Goal: Task Accomplishment & Management: Use online tool/utility

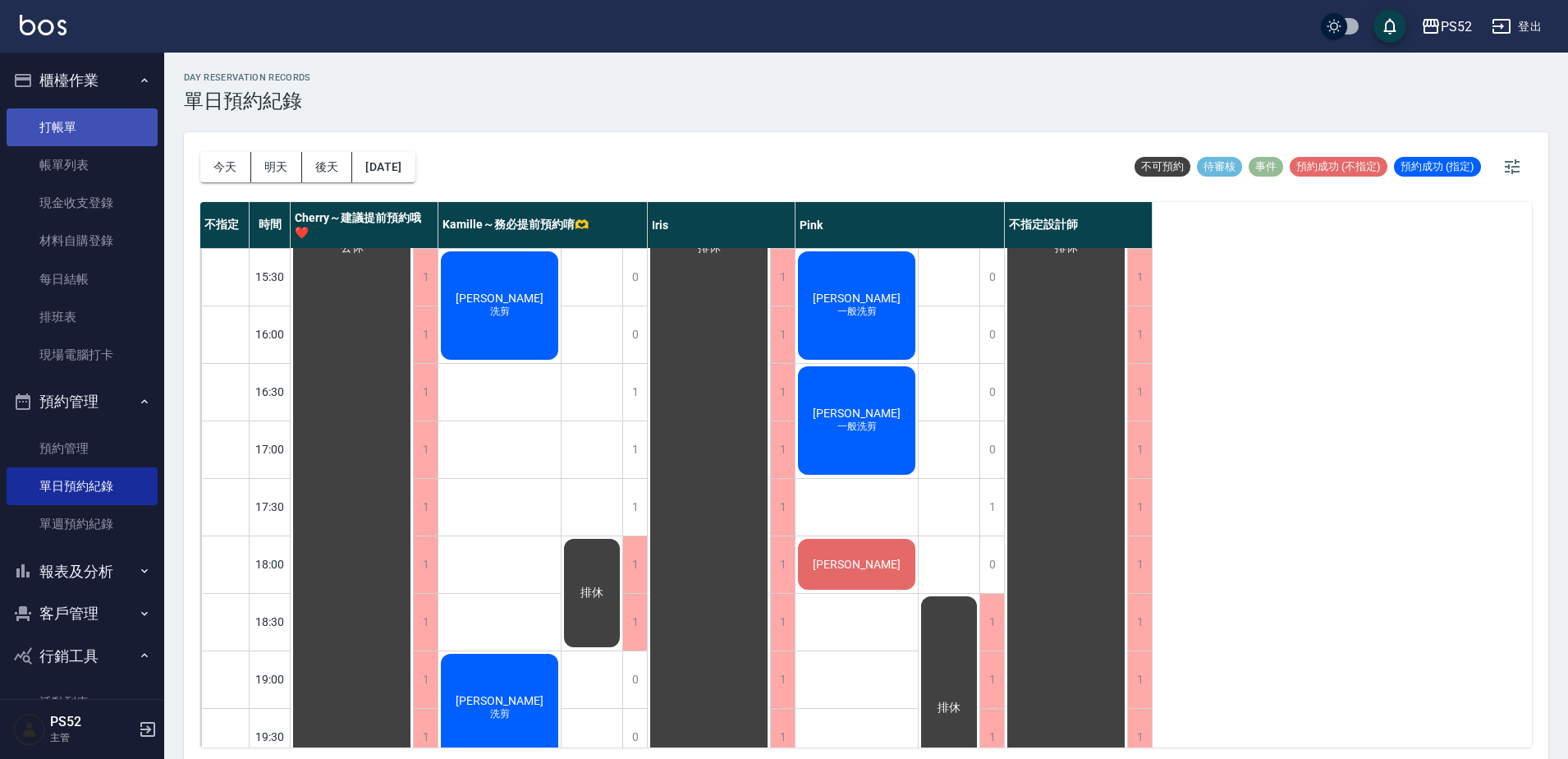
click at [65, 112] on link "打帳單" at bounding box center [82, 127] width 151 height 38
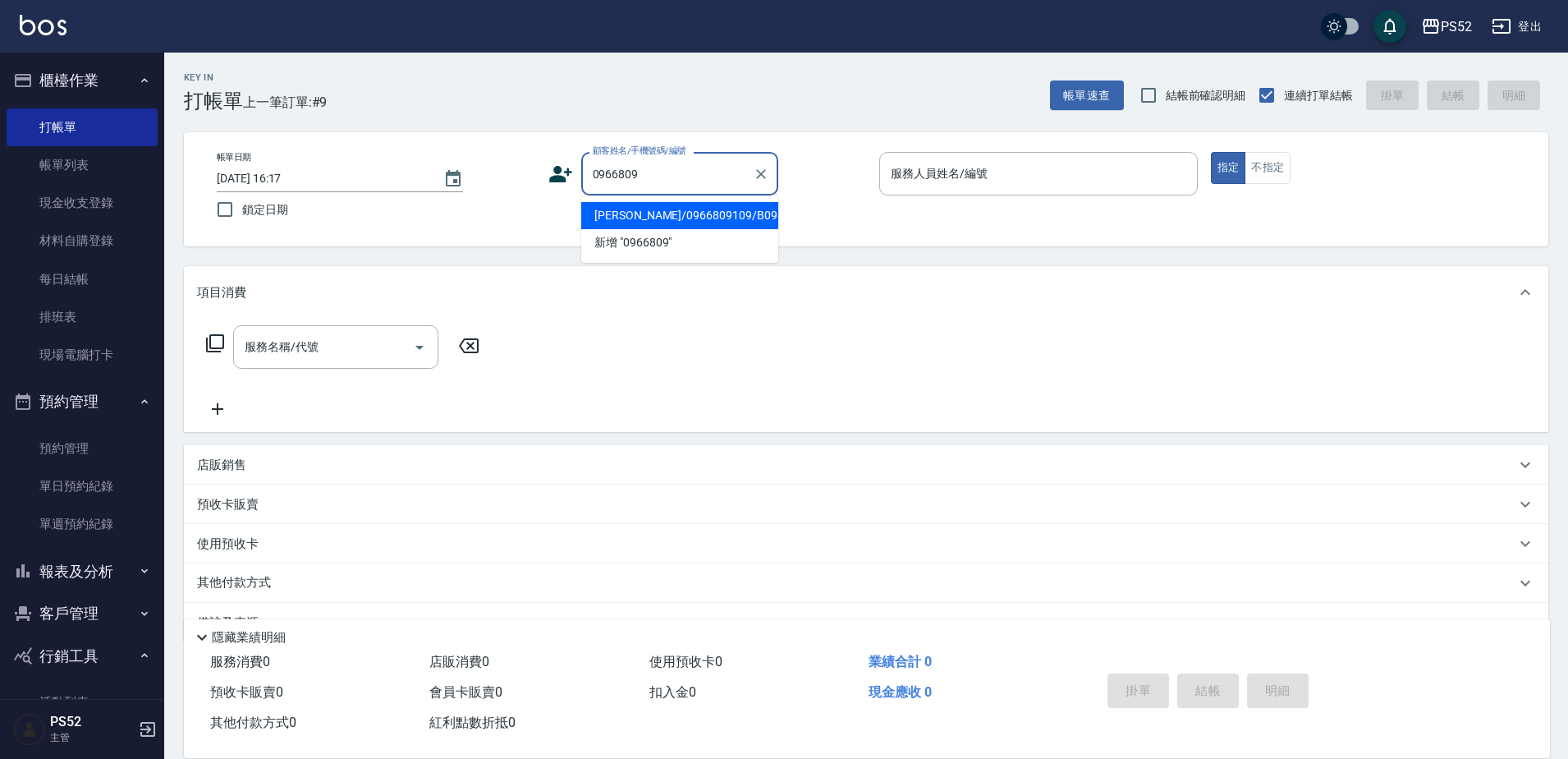
click at [633, 229] on li "[PERSON_NAME]/0966809109/B0966809109" at bounding box center [680, 216] width 197 height 27
type input "[PERSON_NAME]/0966809109/B0966809109"
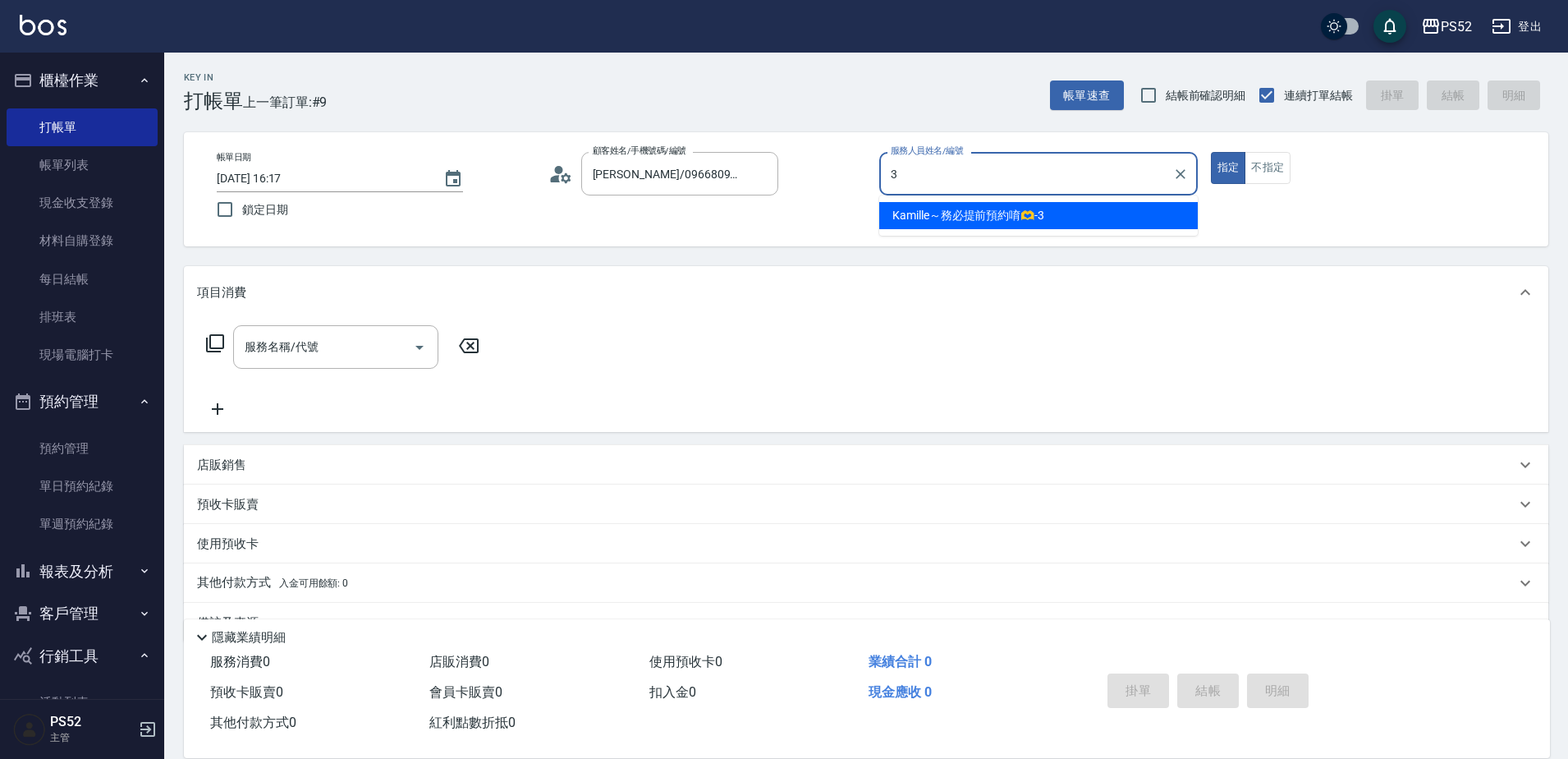
type input "3"
type button "true"
type input "Kamille～務必提前預約唷🫶-3"
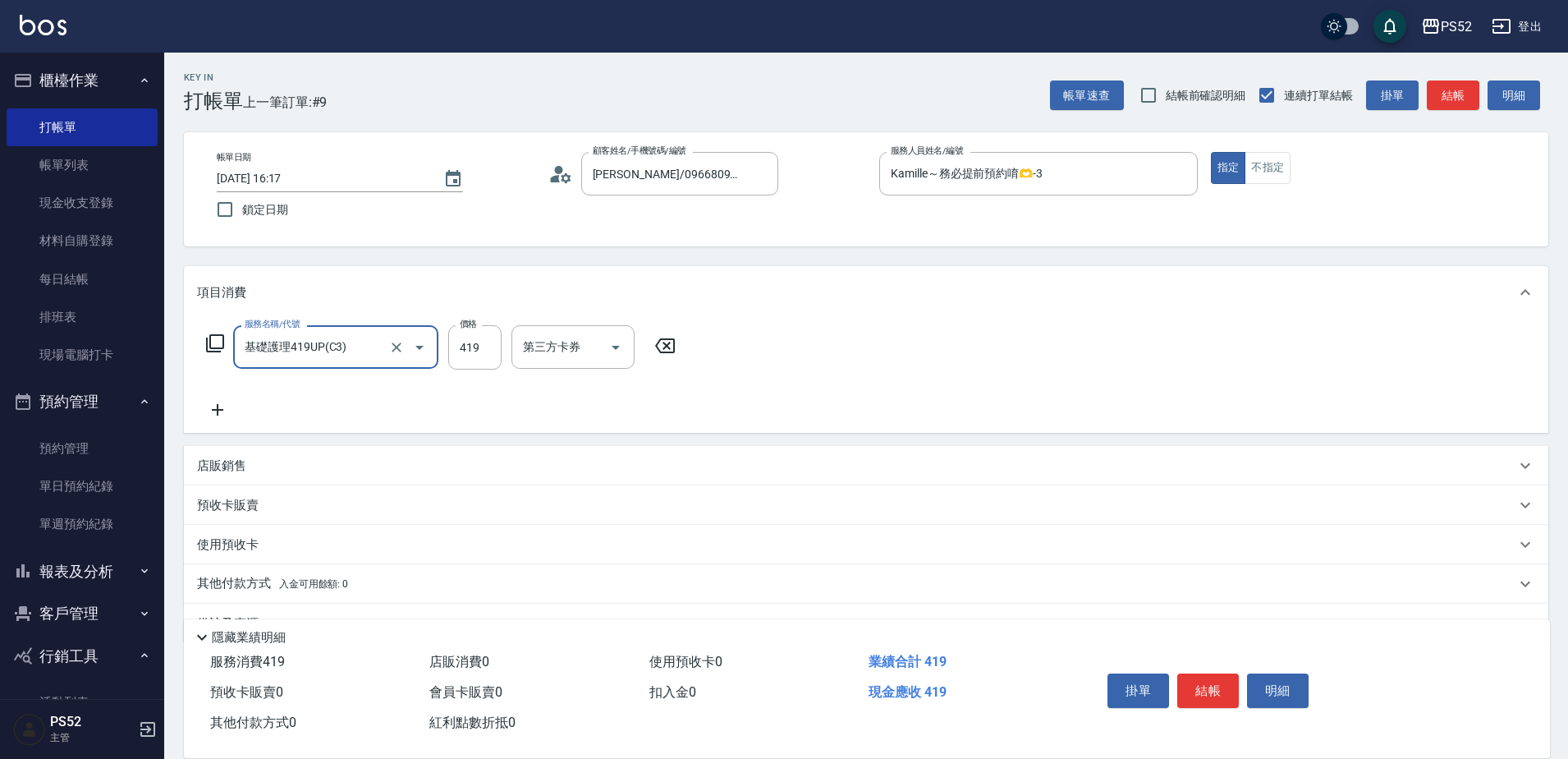
type input "基礎護理419UP(C3)"
type input "580"
click at [1222, 681] on button "結帳" at bounding box center [1208, 690] width 62 height 34
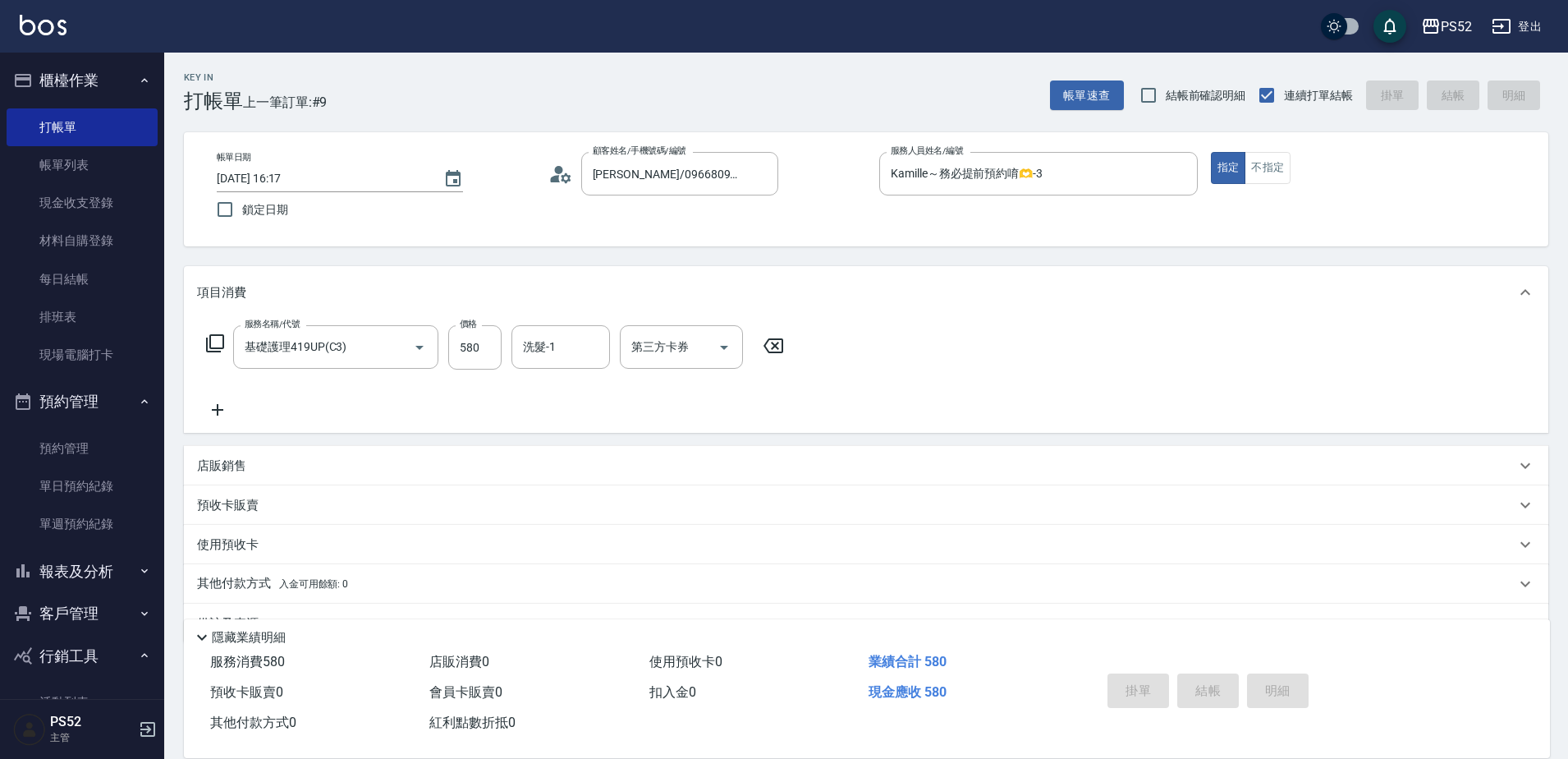
type input "[DATE] 16:18"
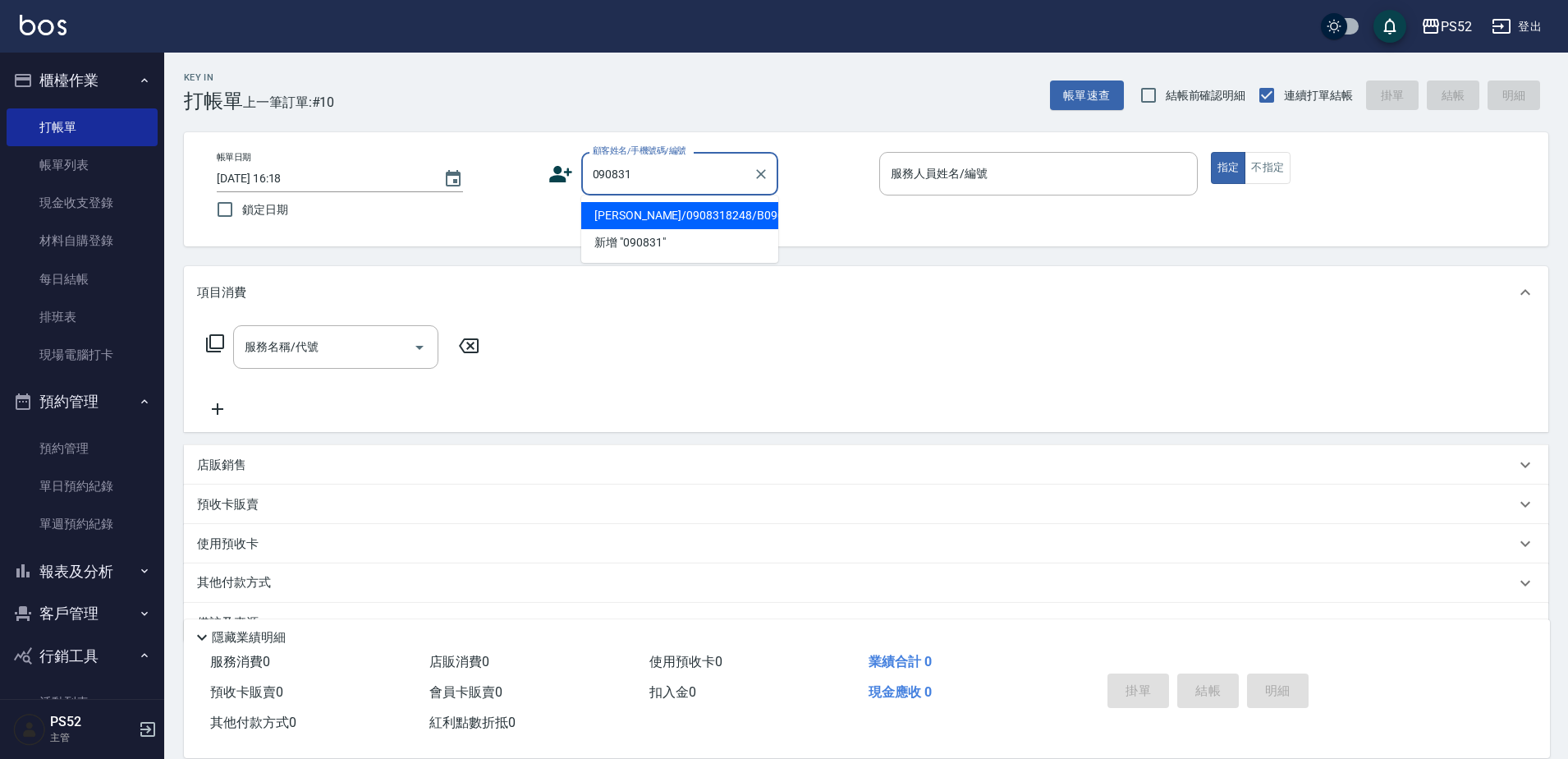
click at [631, 220] on li "[PERSON_NAME]/0908318248/B0908318248" at bounding box center [680, 216] width 197 height 27
type input "[PERSON_NAME]/0908318248/B0908318248"
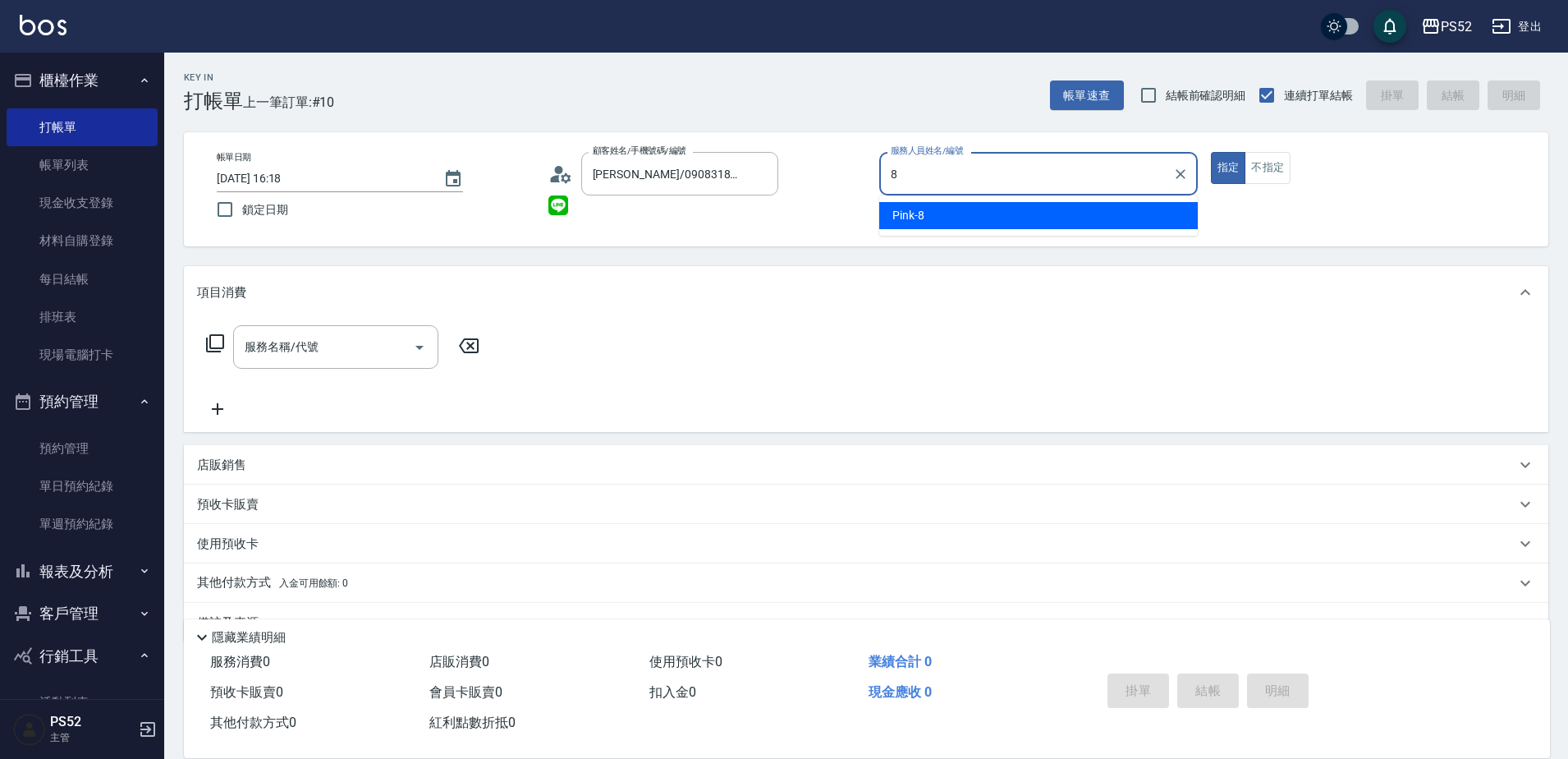
type input "Pink-8"
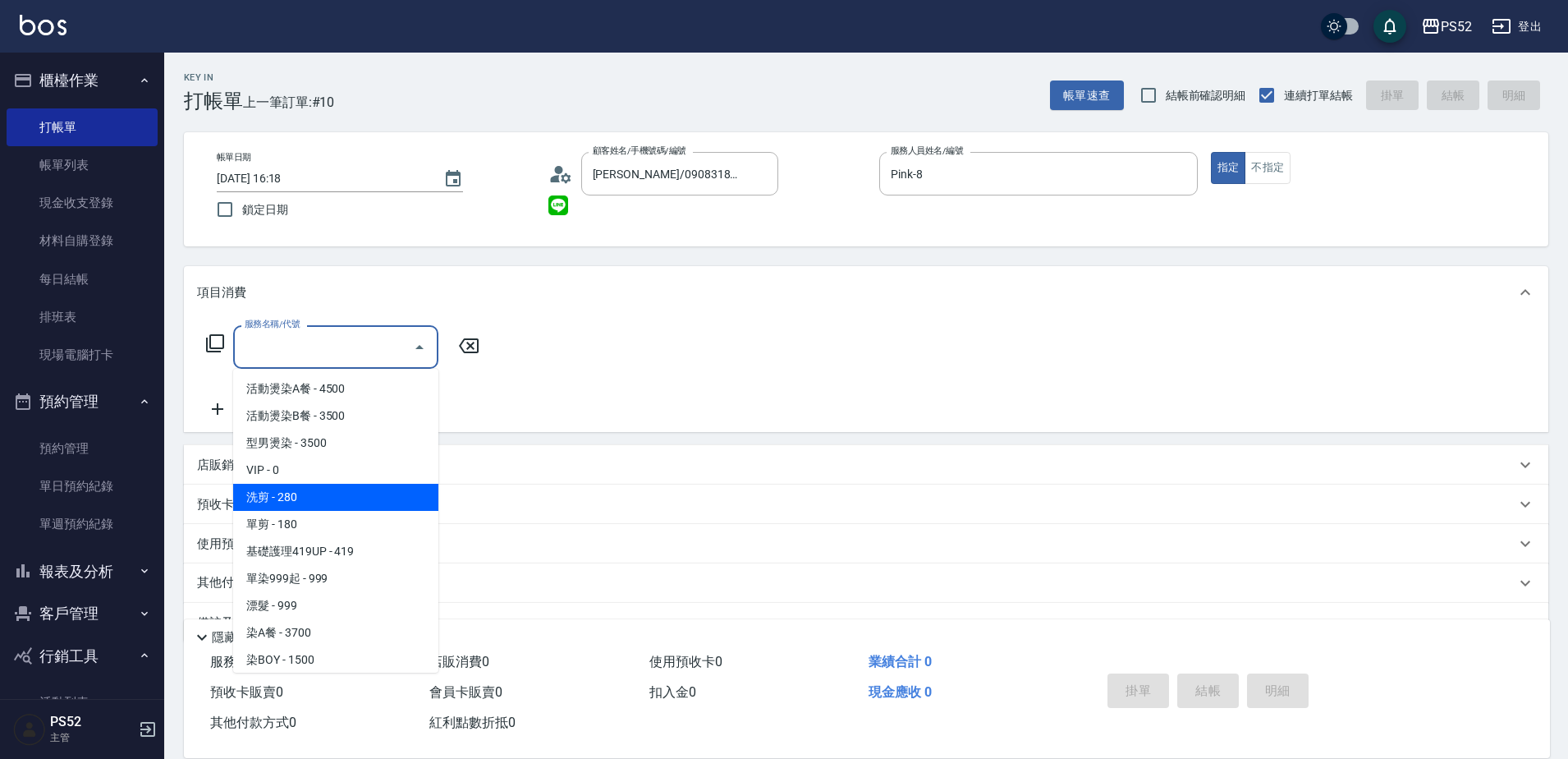
type input "洗剪(C1)"
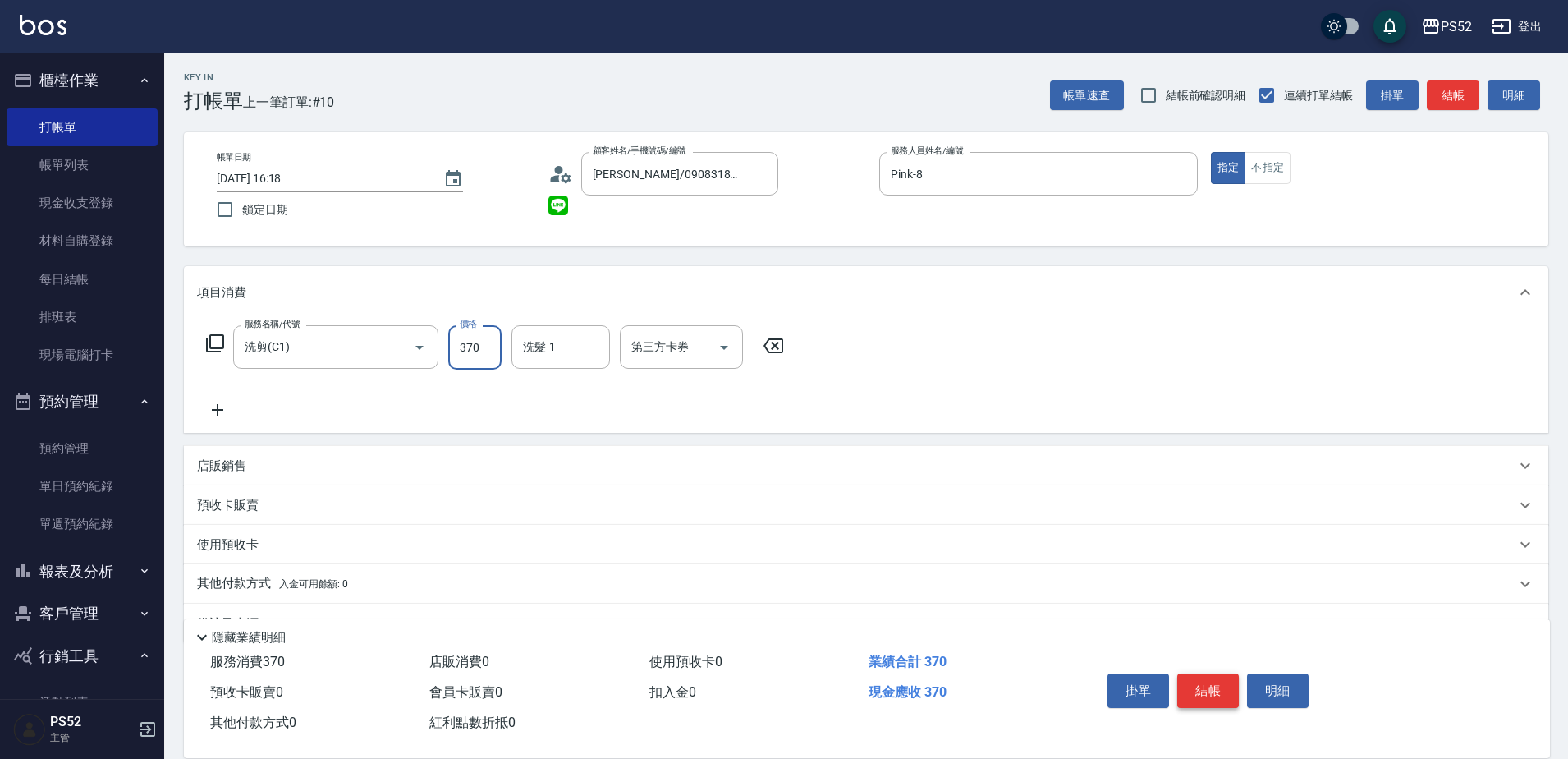
type input "370"
click at [1218, 673] on button "結帳" at bounding box center [1208, 690] width 62 height 34
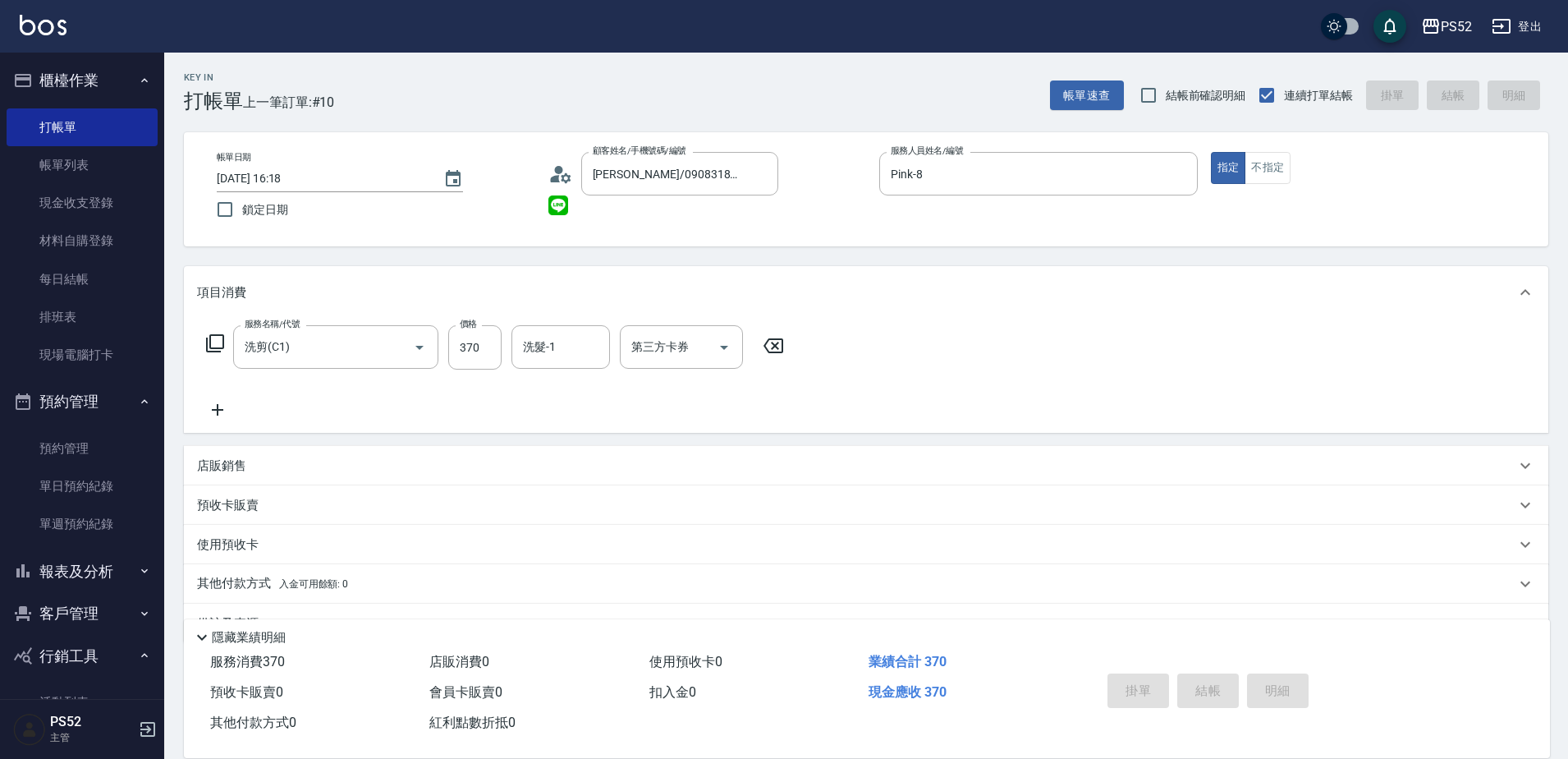
type input "[DATE] 16:19"
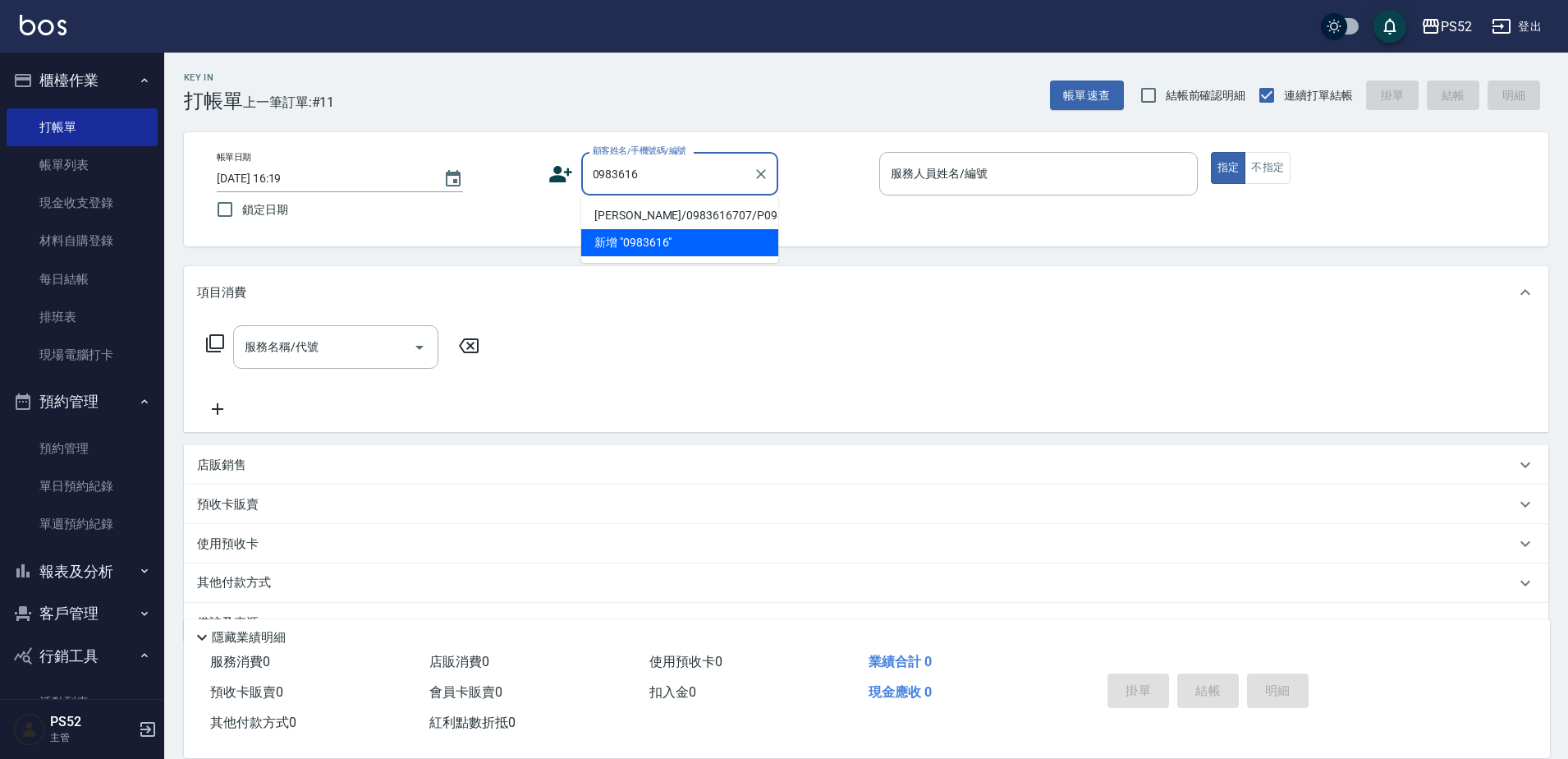
click at [644, 225] on li "[PERSON_NAME]/0983616707/P0983616707" at bounding box center [680, 216] width 197 height 27
type input "[PERSON_NAME]/0983616707/P0983616707"
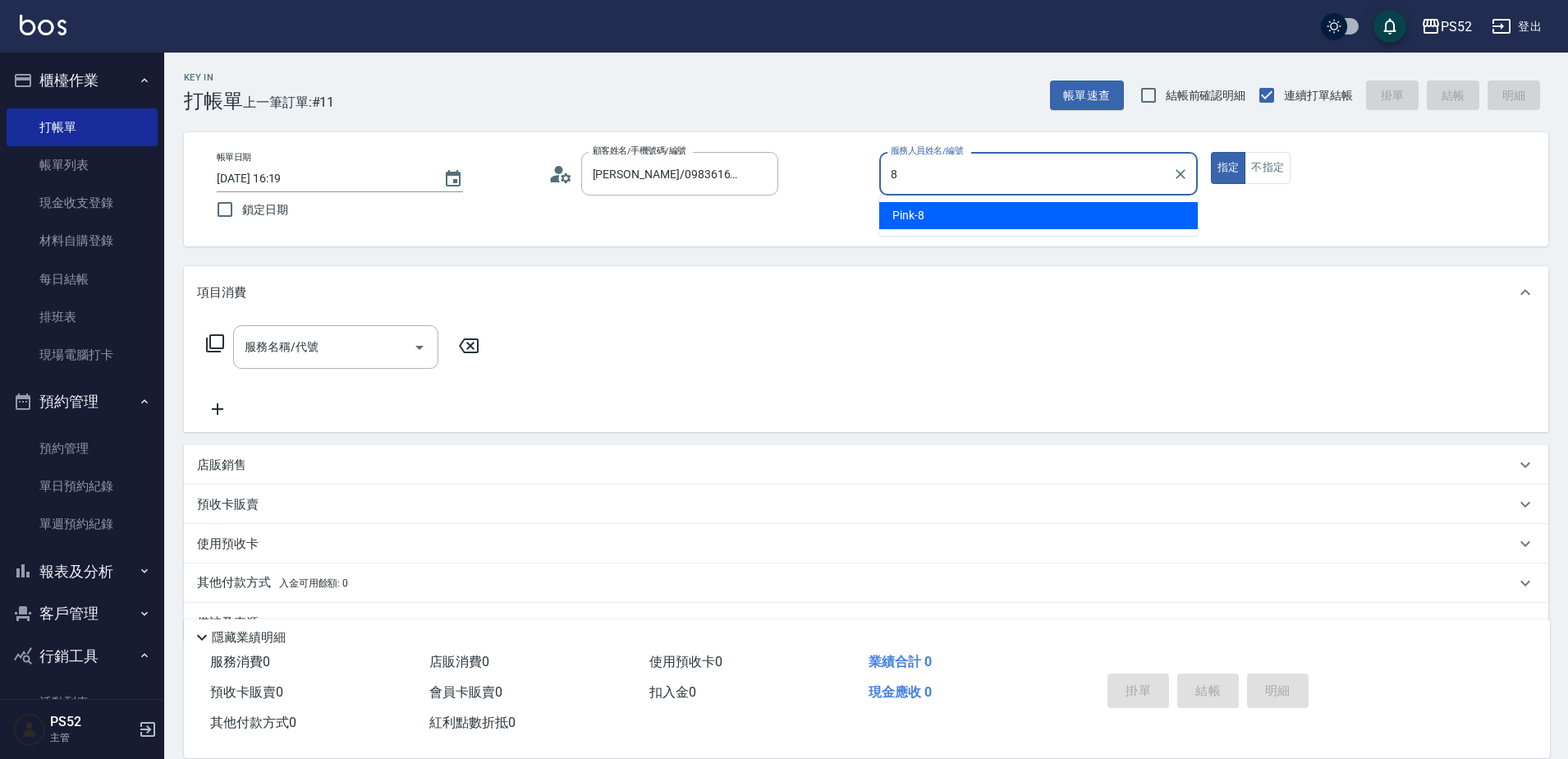
type input "Pink-8"
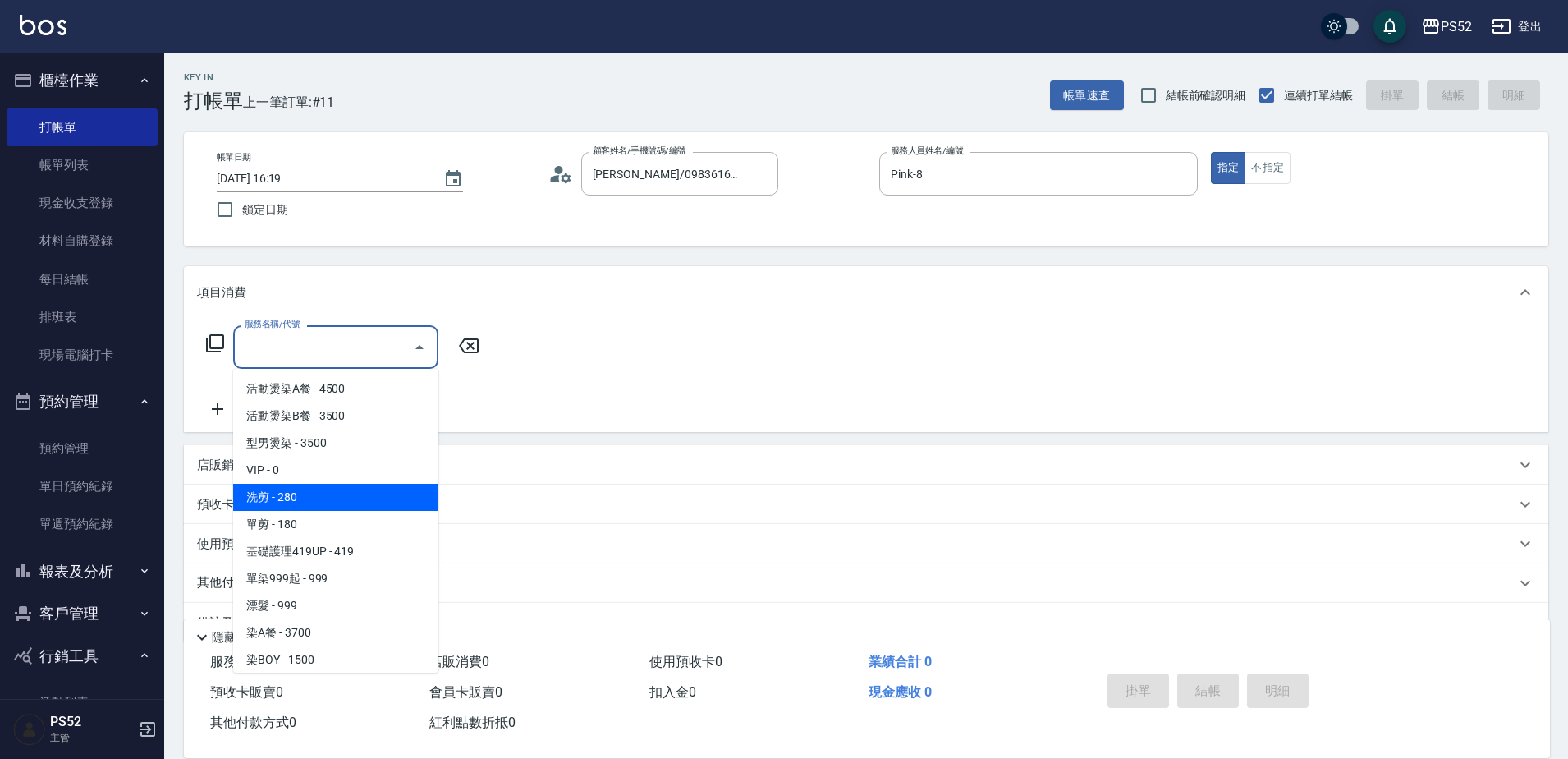
type input "洗剪(C1)"
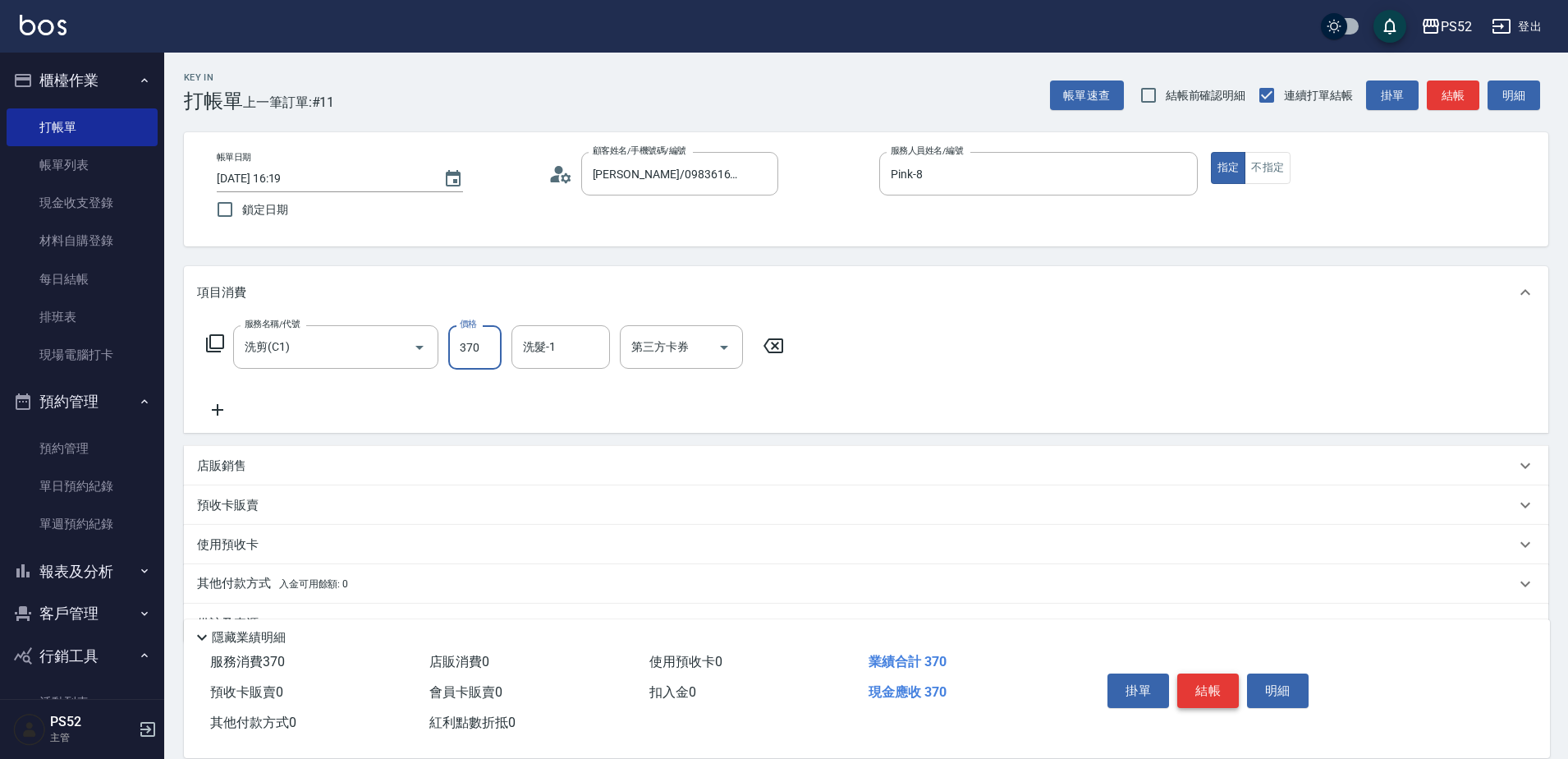
type input "370"
click at [1193, 675] on button "結帳" at bounding box center [1208, 690] width 62 height 34
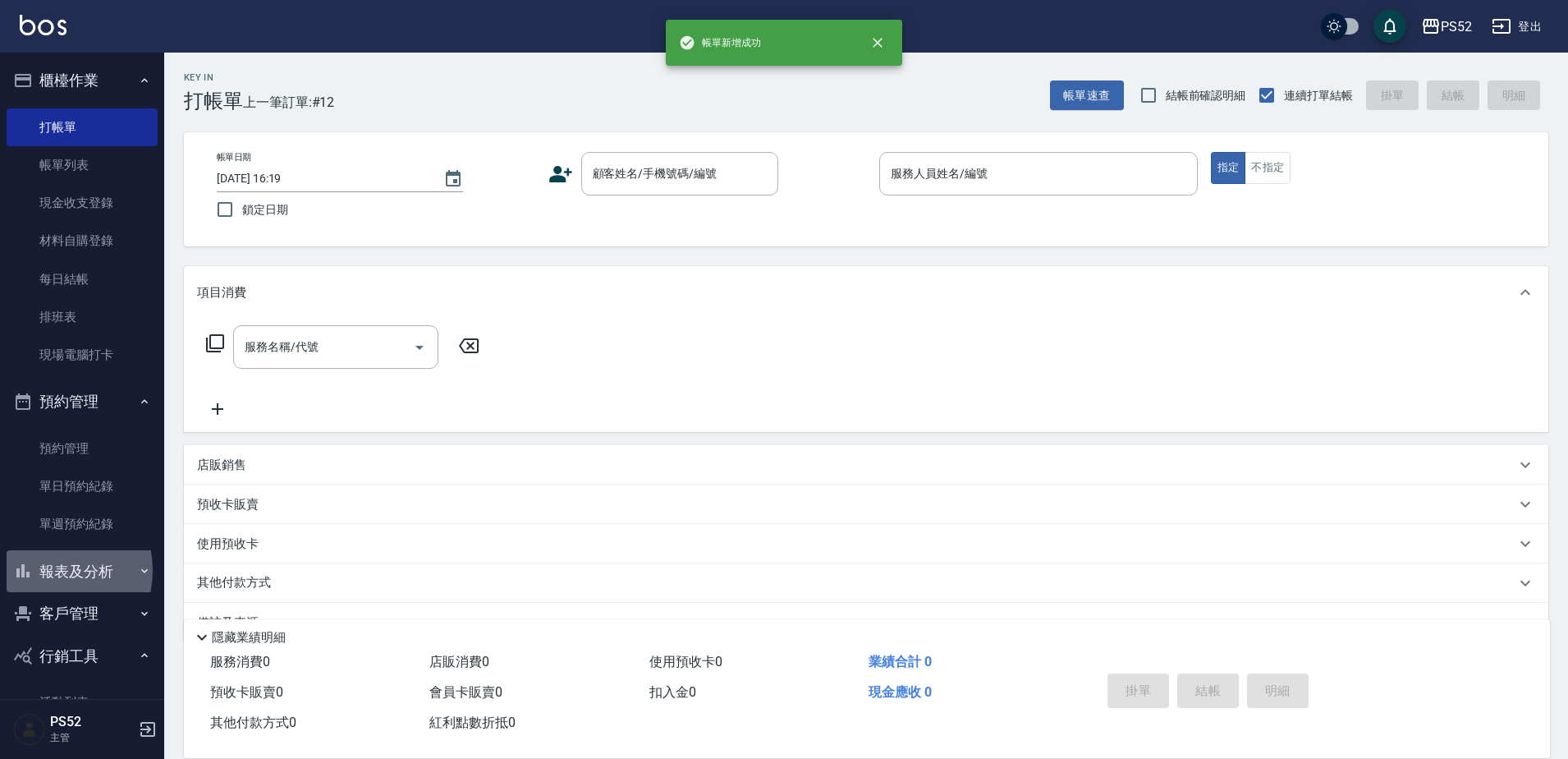
click at [49, 569] on button "報表及分析" at bounding box center [82, 571] width 151 height 43
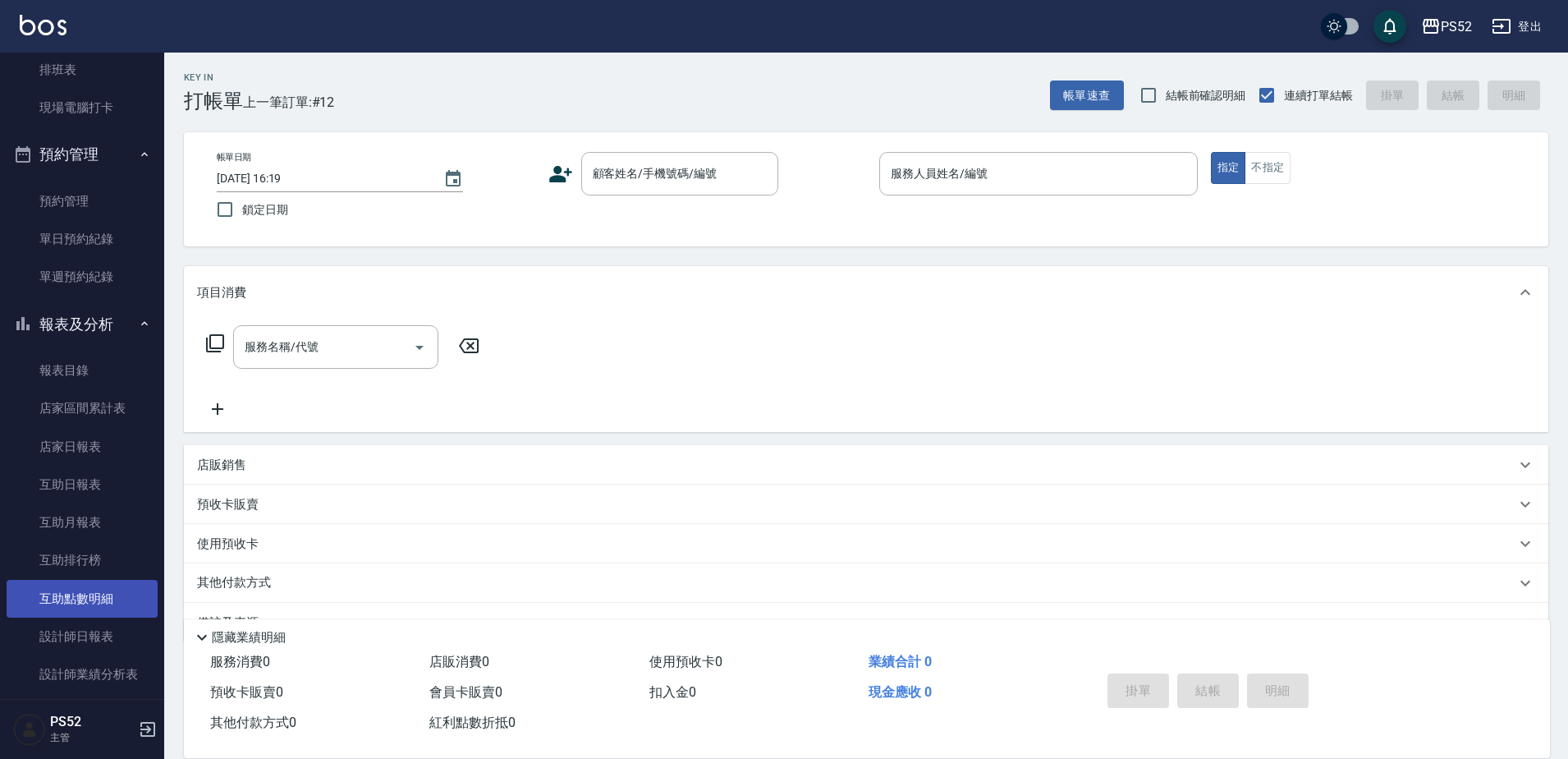
scroll to position [328, 0]
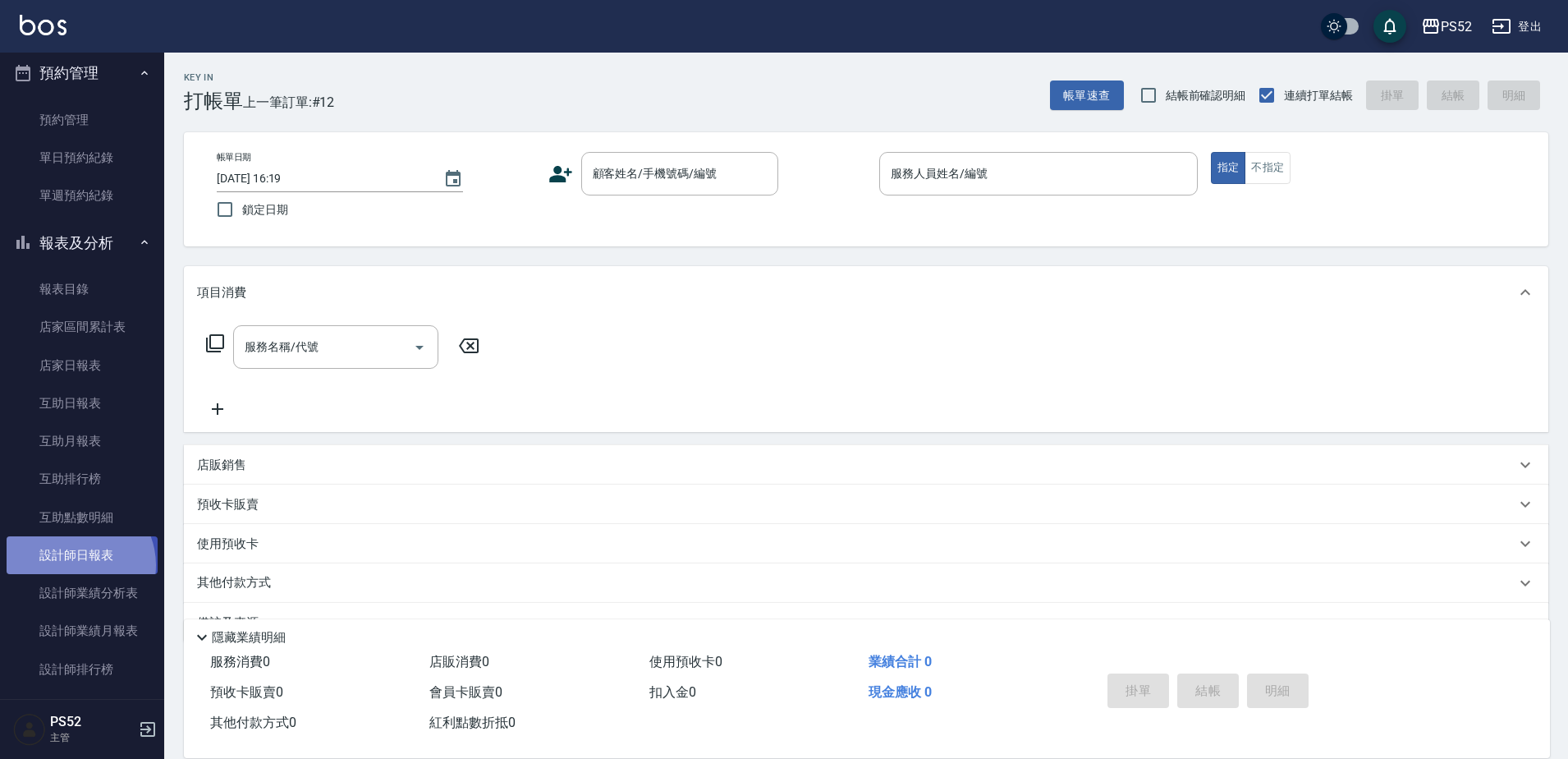
click at [74, 565] on link "設計師日報表" at bounding box center [82, 555] width 151 height 38
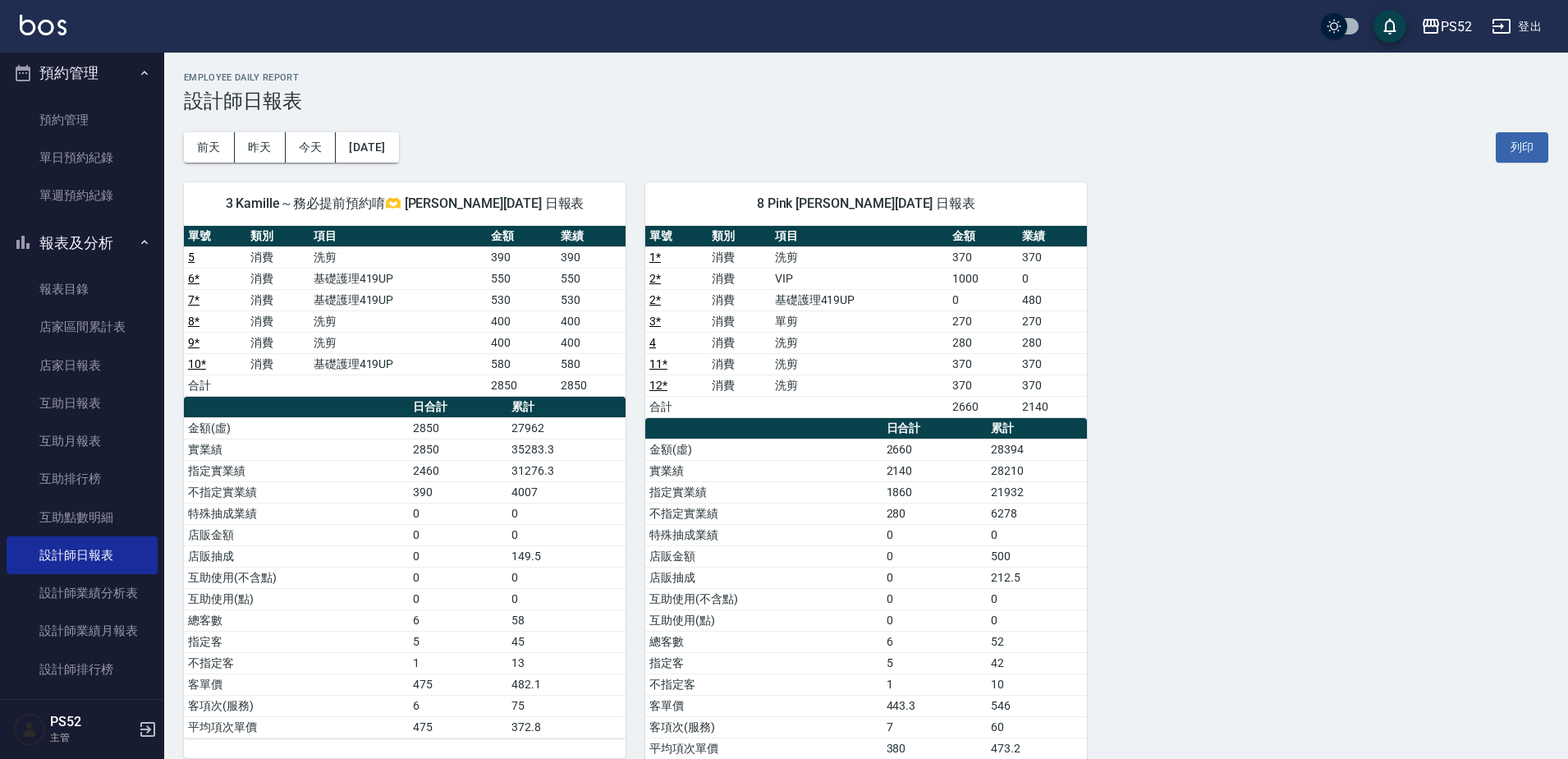
click at [77, 243] on button "報表及分析" at bounding box center [82, 243] width 151 height 43
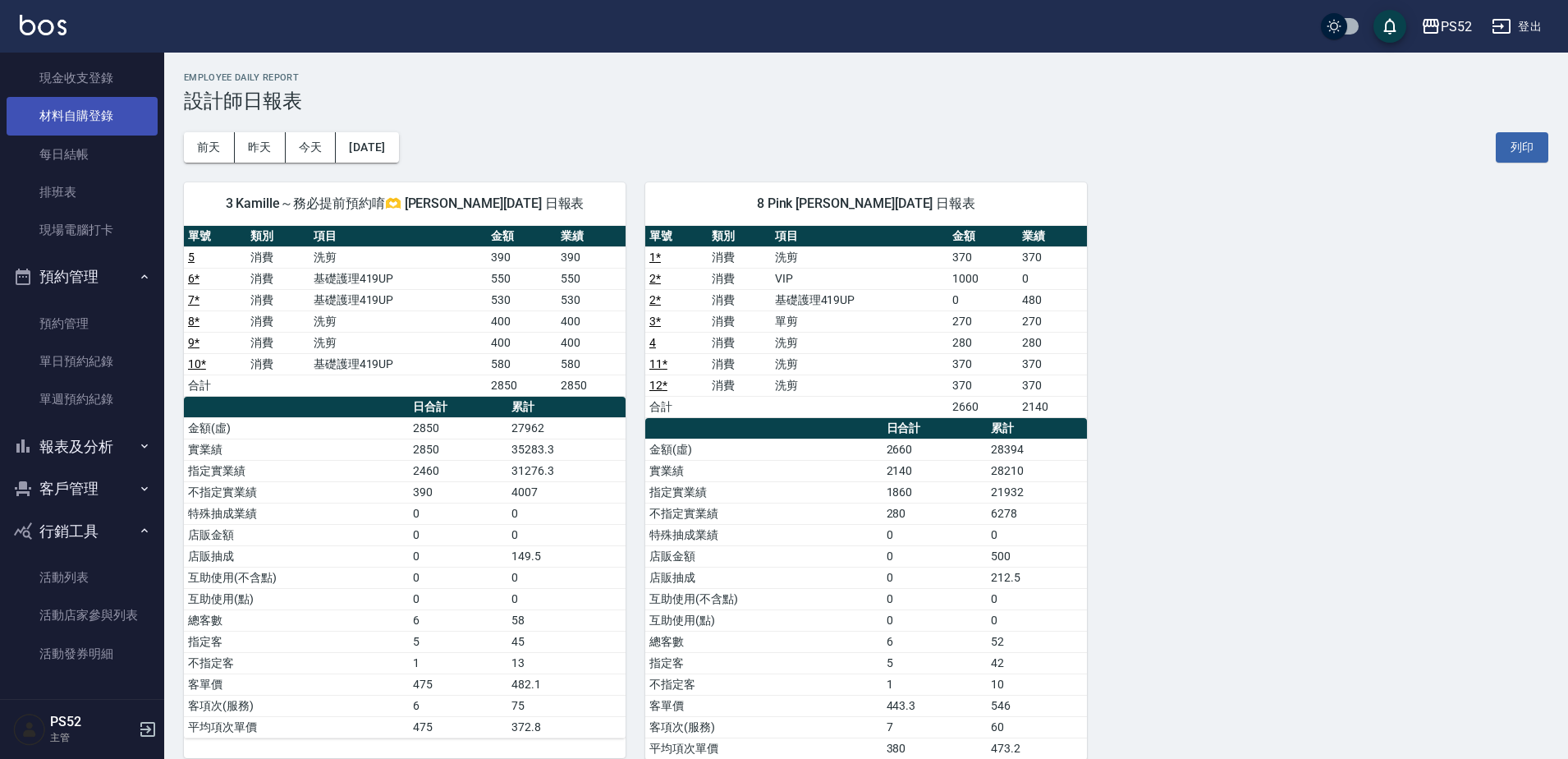
scroll to position [125, 0]
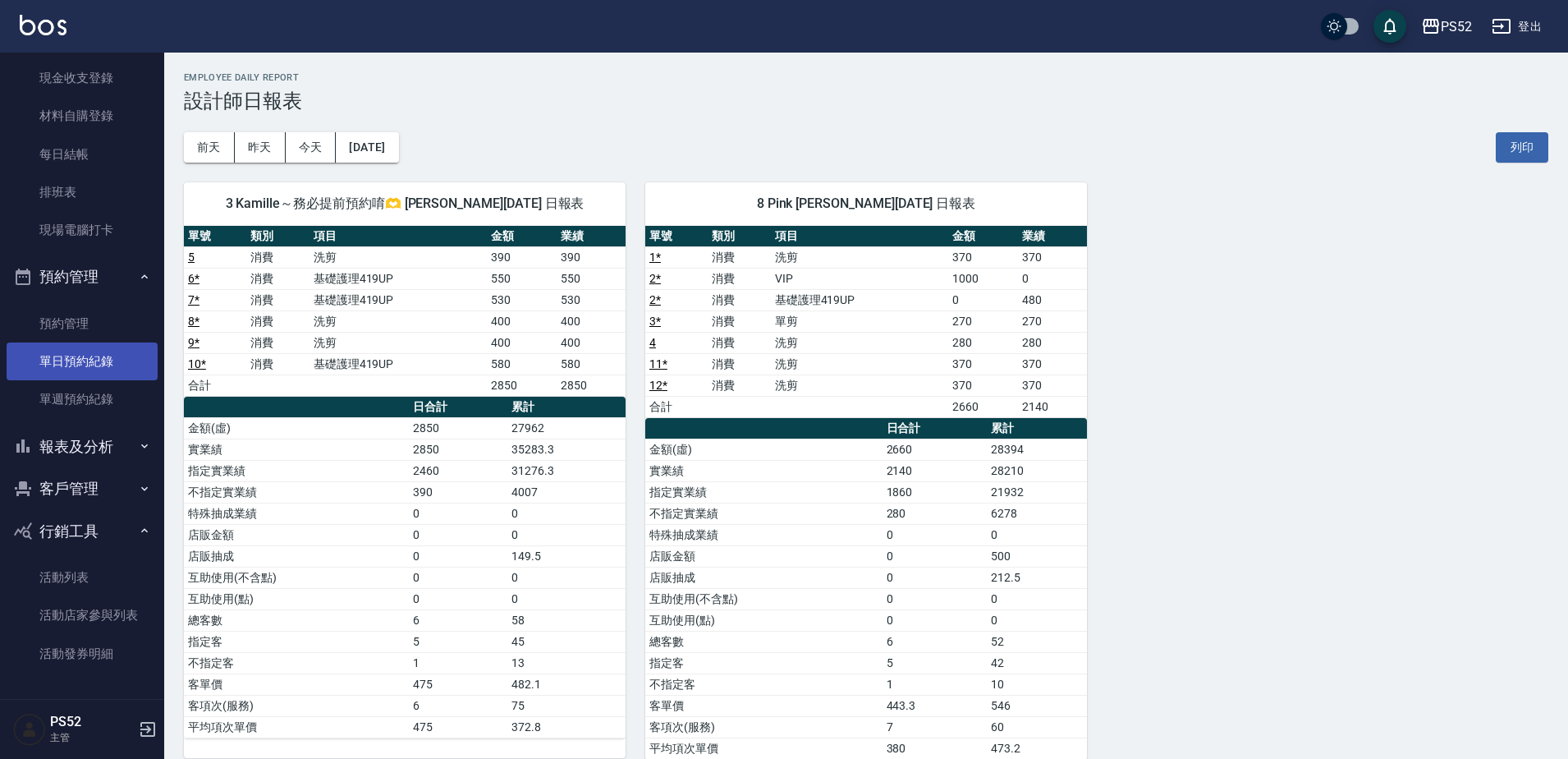
click at [76, 366] on link "單日預約紀錄" at bounding box center [82, 360] width 151 height 38
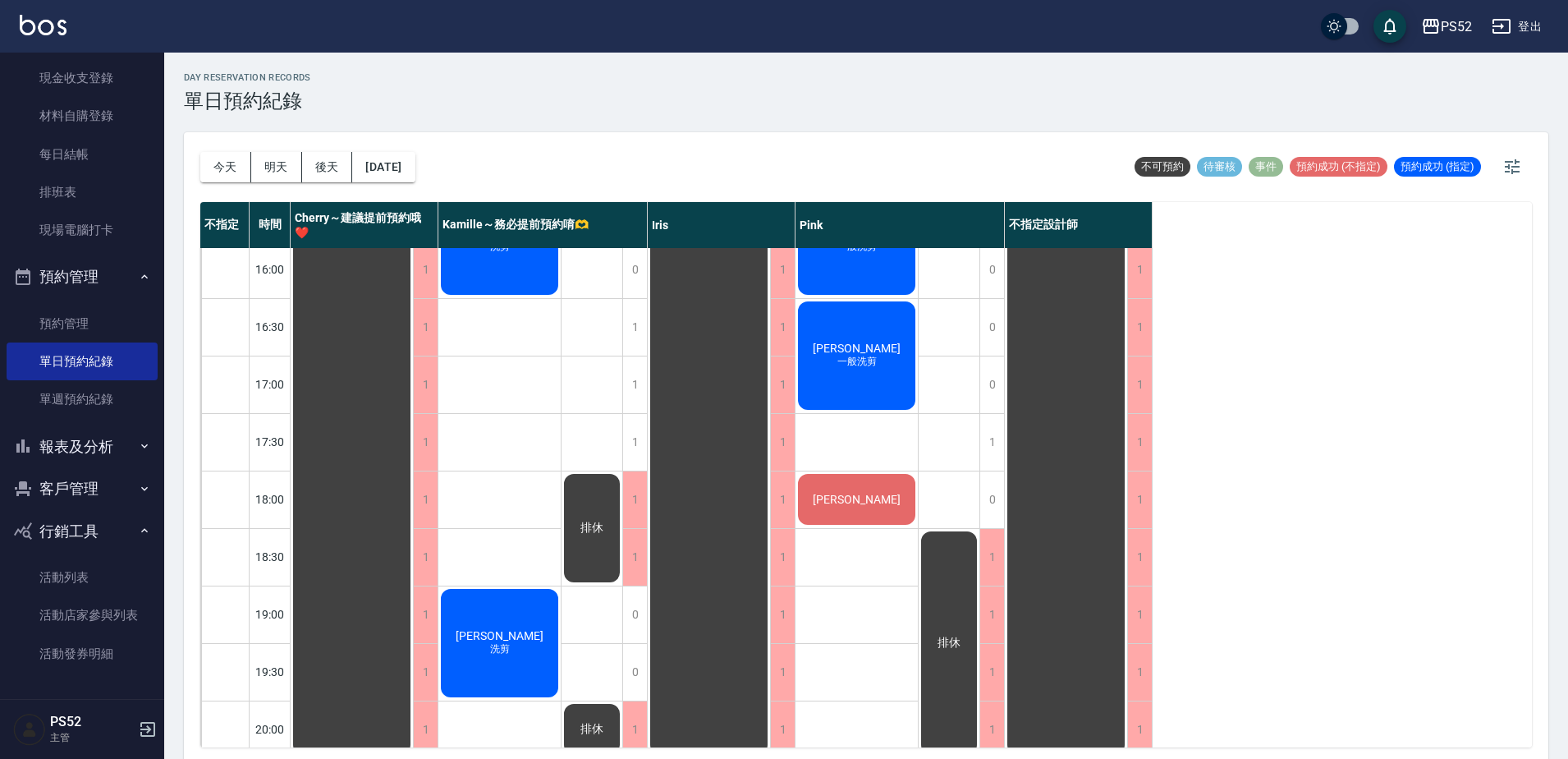
scroll to position [665, 0]
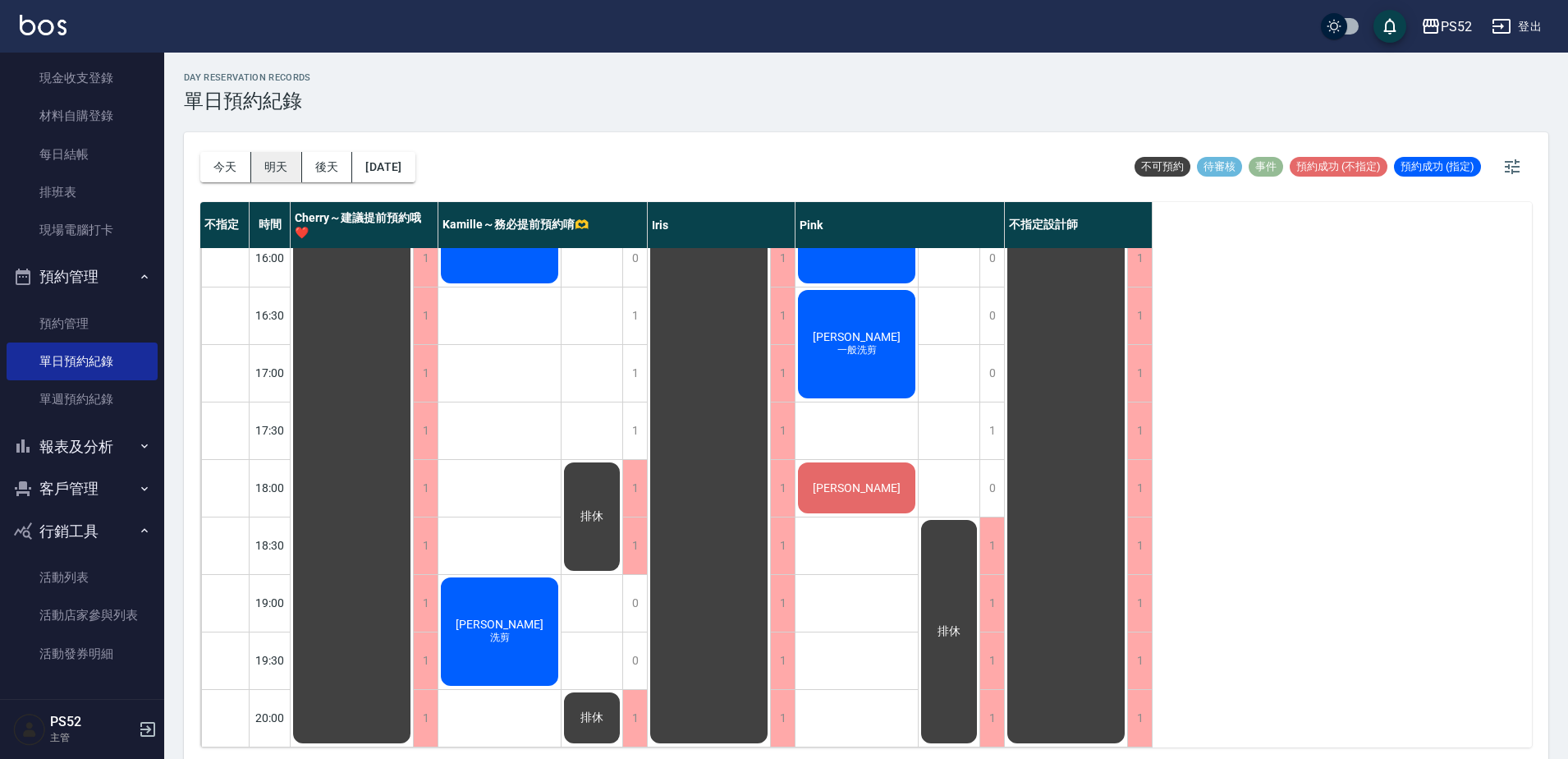
click at [297, 156] on button "明天" at bounding box center [276, 166] width 51 height 30
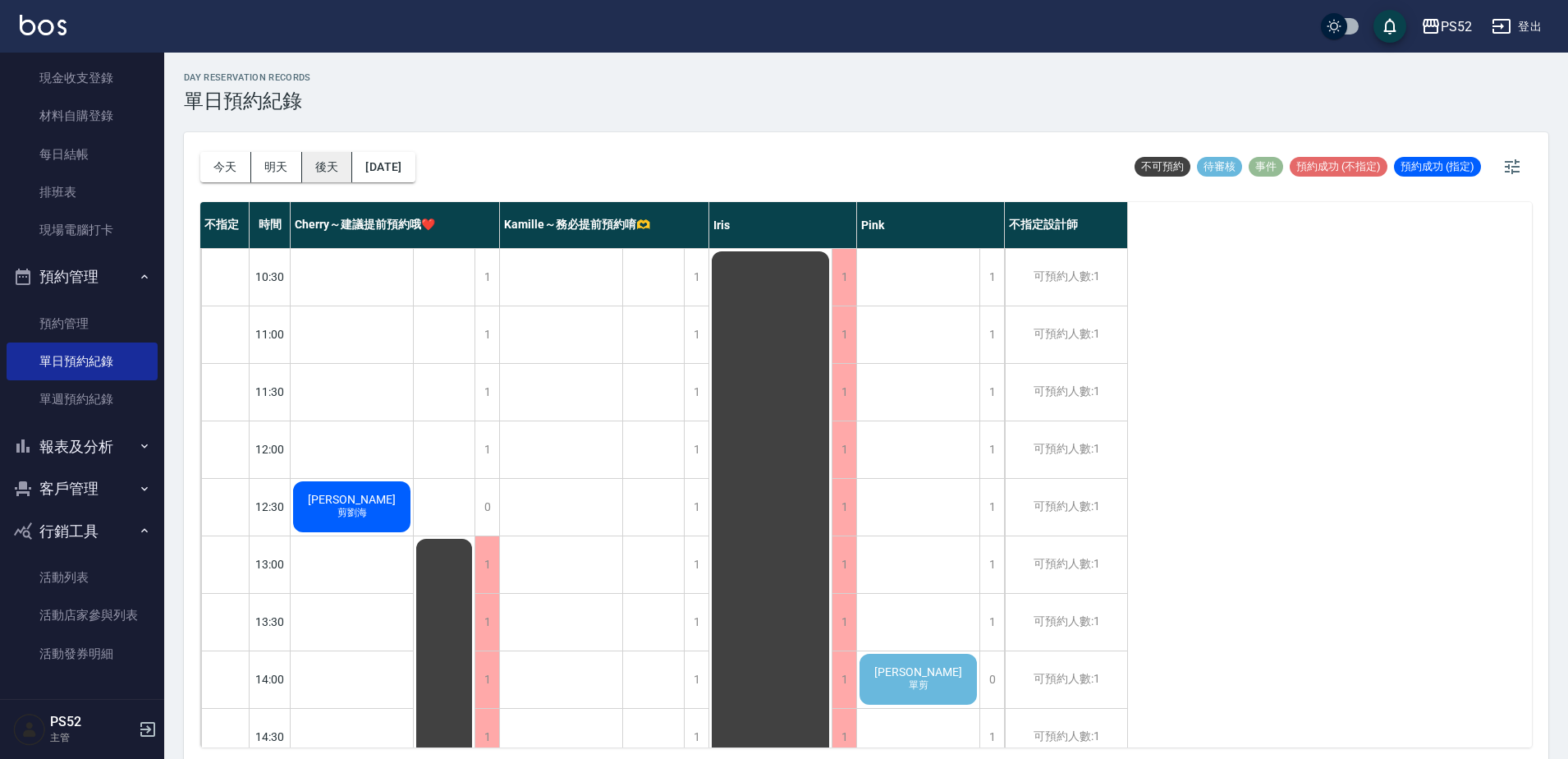
click at [329, 159] on button "後天" at bounding box center [327, 166] width 51 height 30
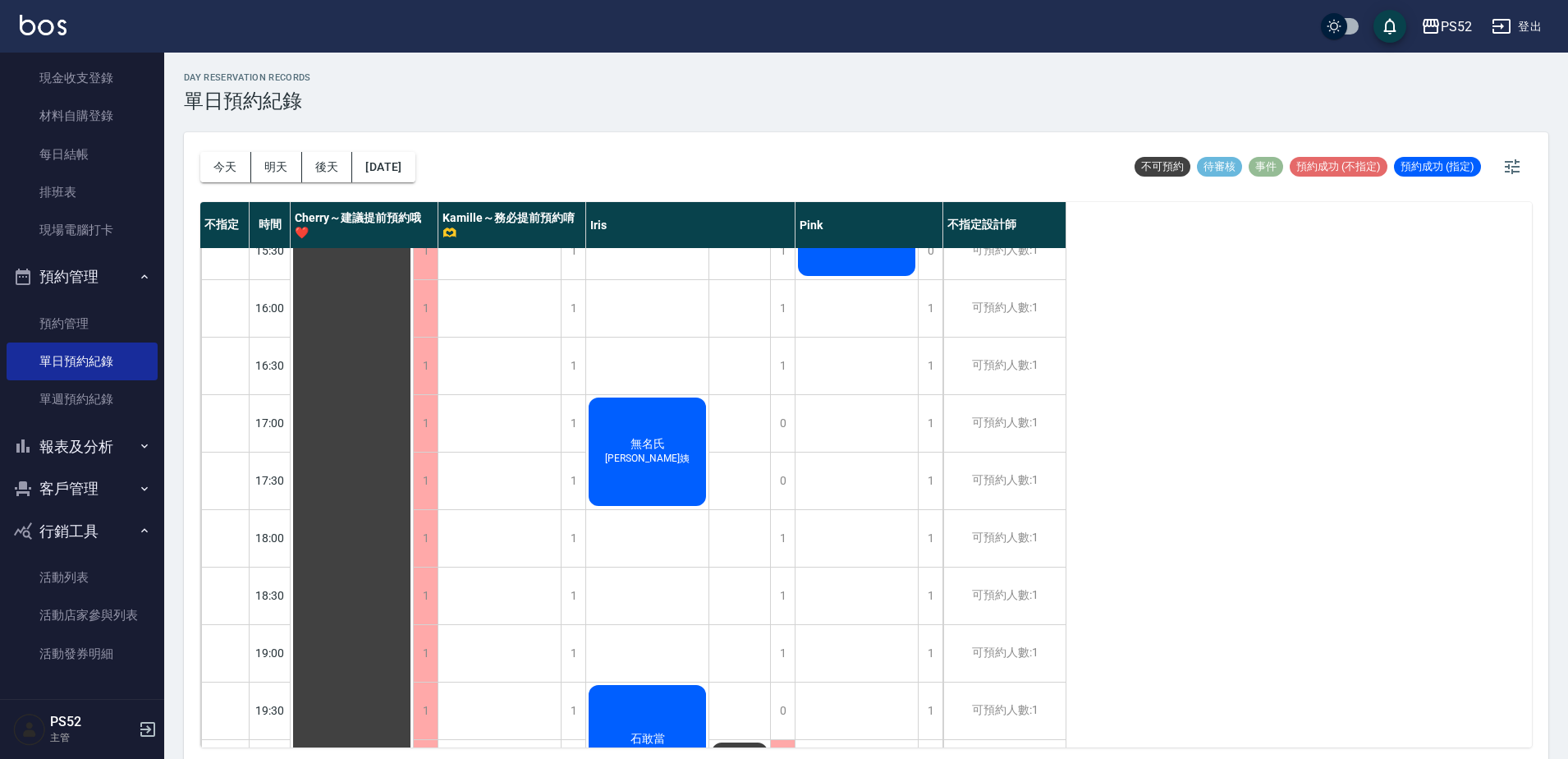
scroll to position [665, 0]
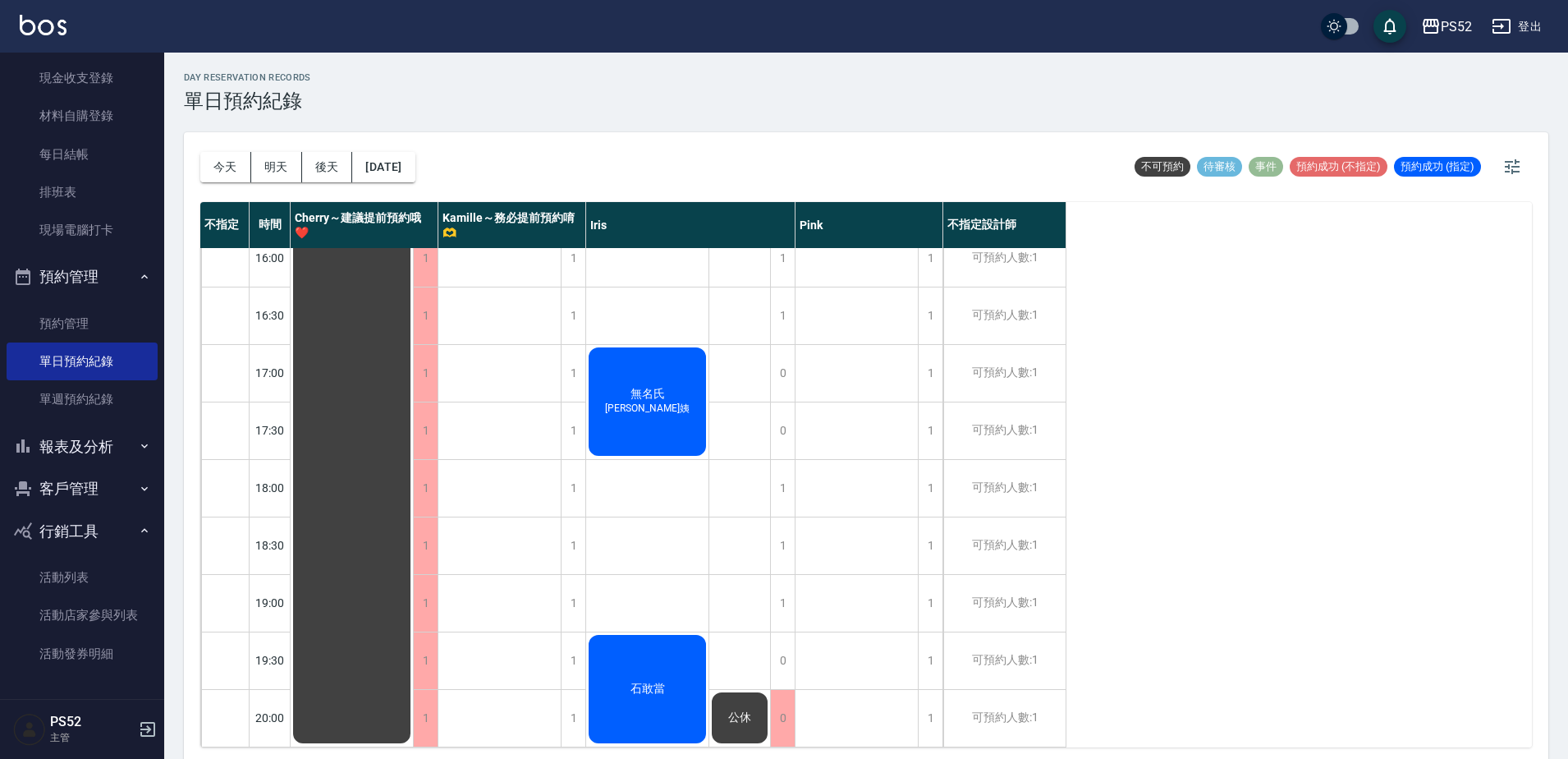
click at [102, 275] on button "預約管理" at bounding box center [82, 276] width 151 height 43
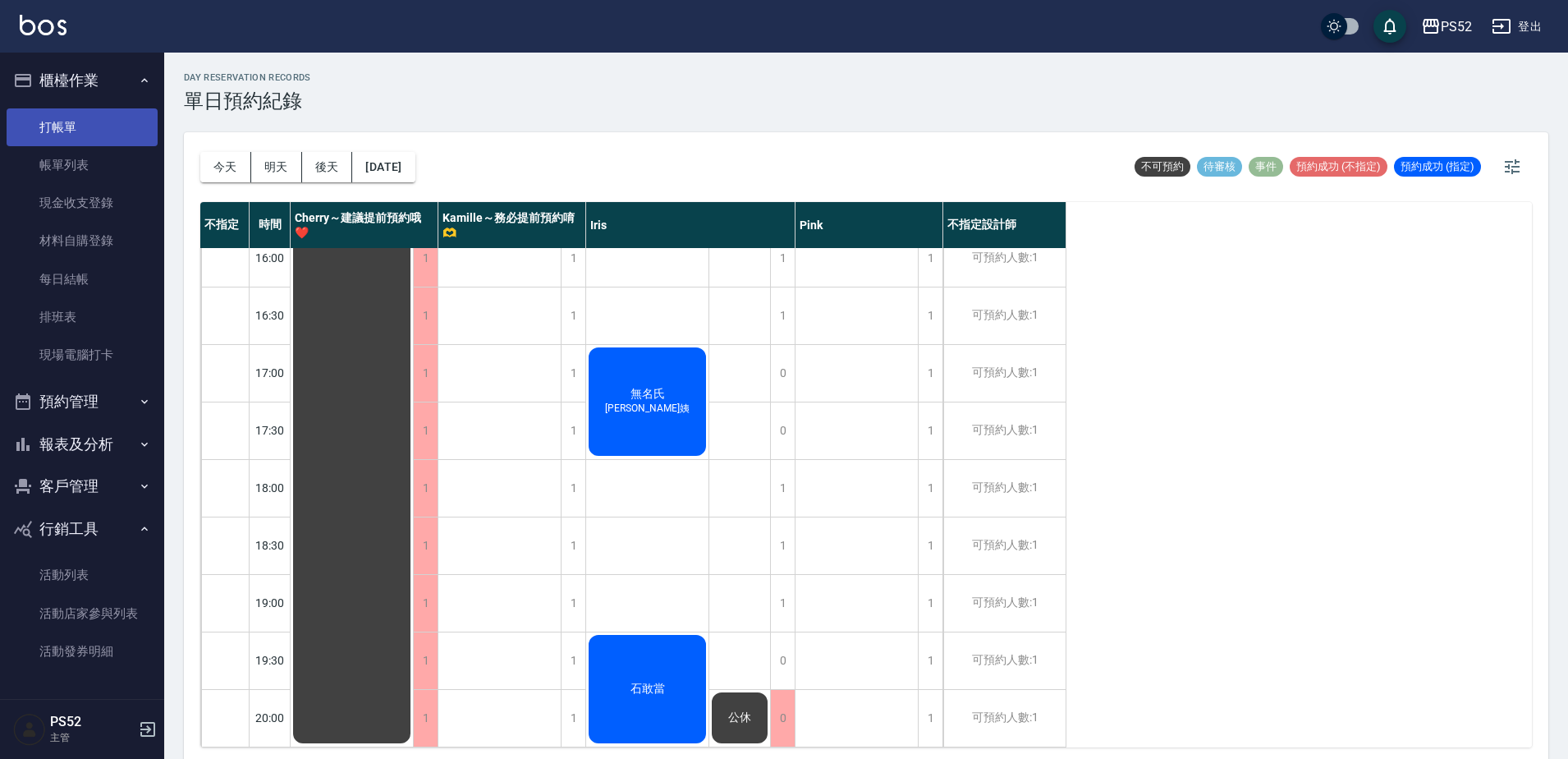
scroll to position [0, 0]
click at [83, 125] on link "打帳單" at bounding box center [82, 127] width 151 height 38
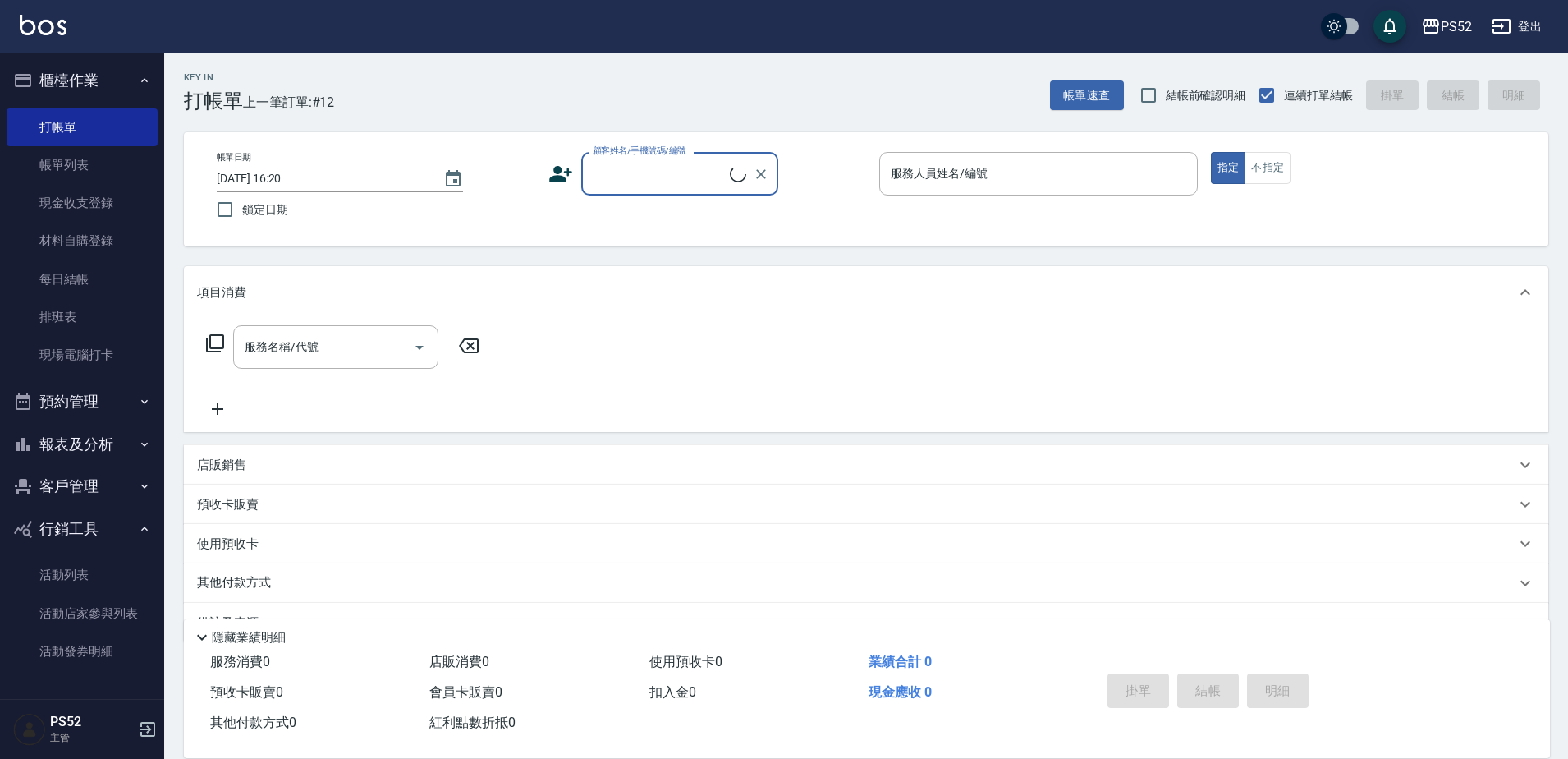
click at [77, 531] on button "行銷工具" at bounding box center [82, 528] width 151 height 43
